Goal: Check status: Check status

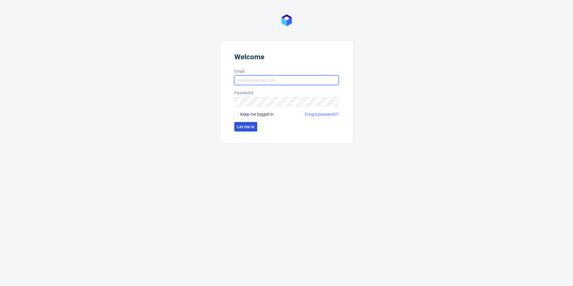
type input "[PERSON_NAME][EMAIL_ADDRESS][PERSON_NAME][DOMAIN_NAME]"
click at [252, 127] on span "Let me in" at bounding box center [246, 127] width 18 height 4
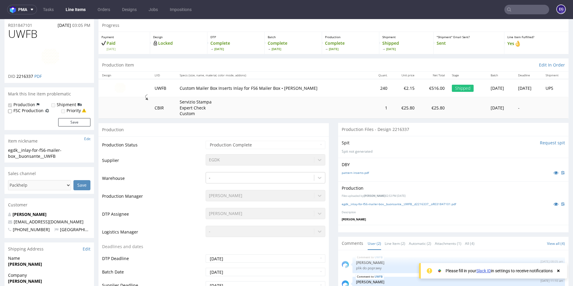
scroll to position [90, 0]
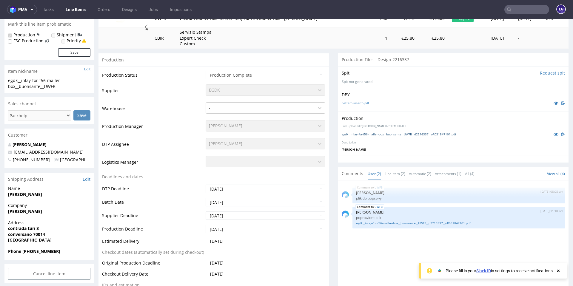
click at [383, 132] on link "egdk__inlay-for-f56-mailer-box__buonsante__UWFB__d2216337__oR031847101.pdf" at bounding box center [399, 134] width 114 height 4
